Goal: Information Seeking & Learning: Learn about a topic

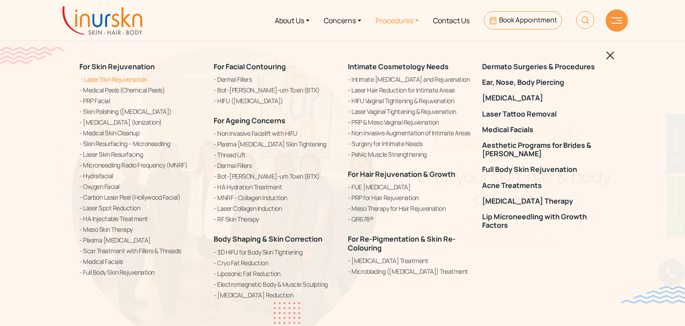
click at [110, 79] on link "Laser Skin Rejuvenation" at bounding box center [141, 79] width 124 height 9
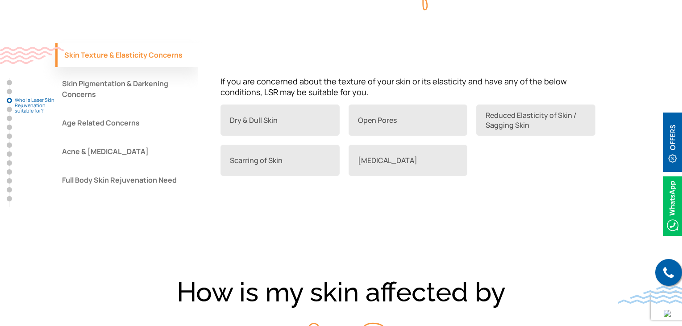
scroll to position [778, 0]
click at [156, 89] on button "Skin Pigmentation & Darkening Concerns" at bounding box center [126, 88] width 143 height 35
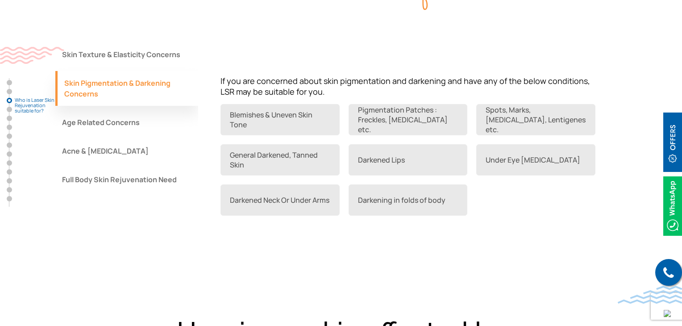
click at [162, 131] on button "Age Related Concerns" at bounding box center [126, 122] width 143 height 24
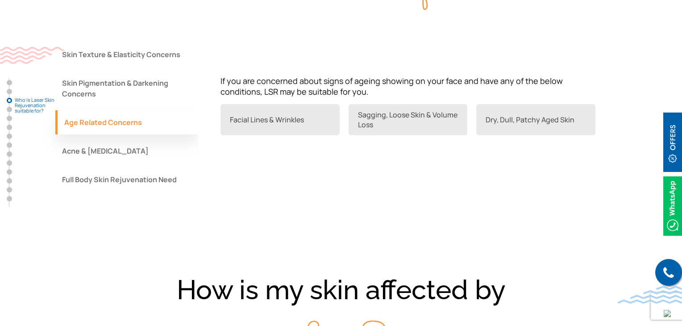
click at [128, 159] on button "Acne & Acne Scars" at bounding box center [126, 151] width 143 height 24
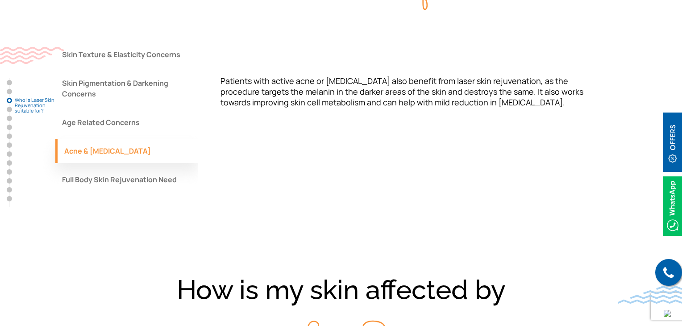
click at [141, 182] on button "Full Body Skin Rejuvenation Need" at bounding box center [126, 179] width 143 height 24
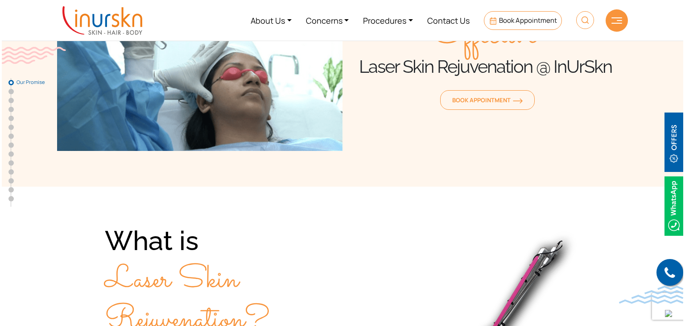
scroll to position [0, 0]
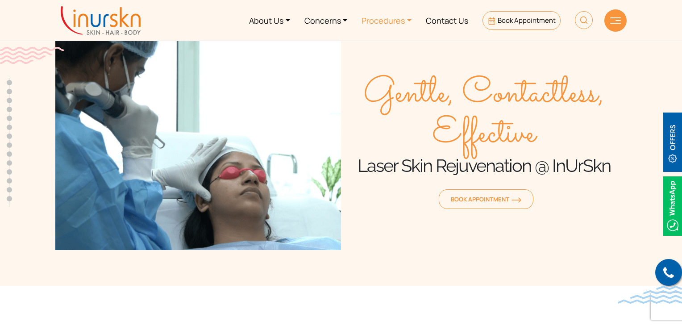
click at [402, 19] on link "Procedures" at bounding box center [386, 20] width 64 height 33
